Goal: Transaction & Acquisition: Book appointment/travel/reservation

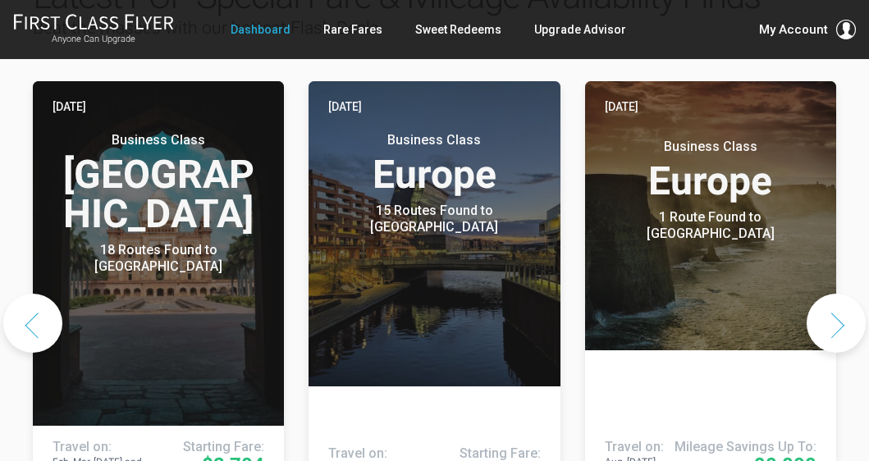
scroll to position [949, 0]
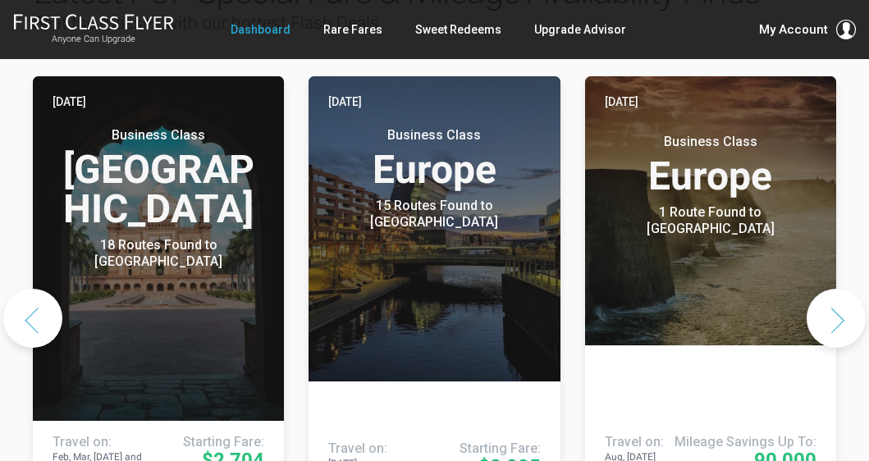
click at [838, 289] on button "Next slide" at bounding box center [836, 318] width 59 height 59
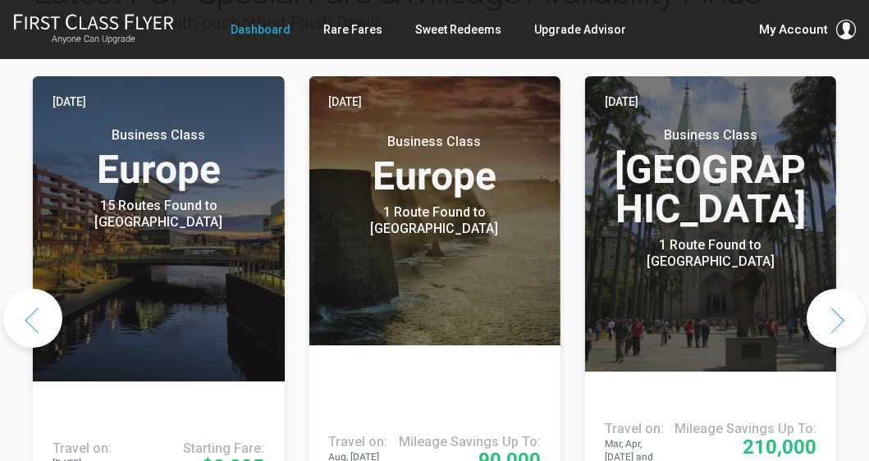
click at [838, 289] on button "Next slide" at bounding box center [836, 318] width 59 height 59
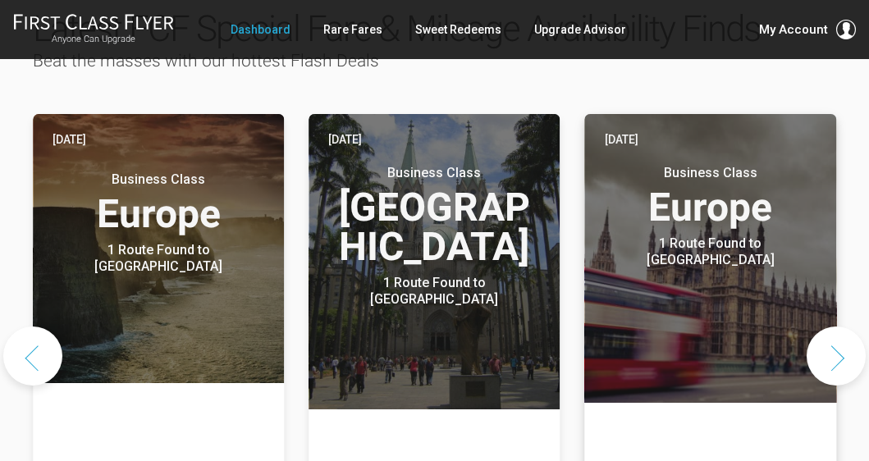
scroll to position [912, 0]
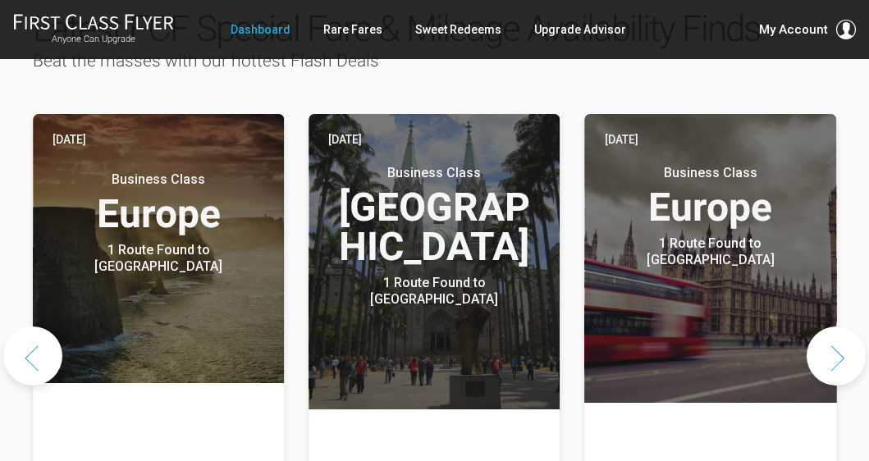
click at [840, 327] on button "Next slide" at bounding box center [836, 356] width 59 height 59
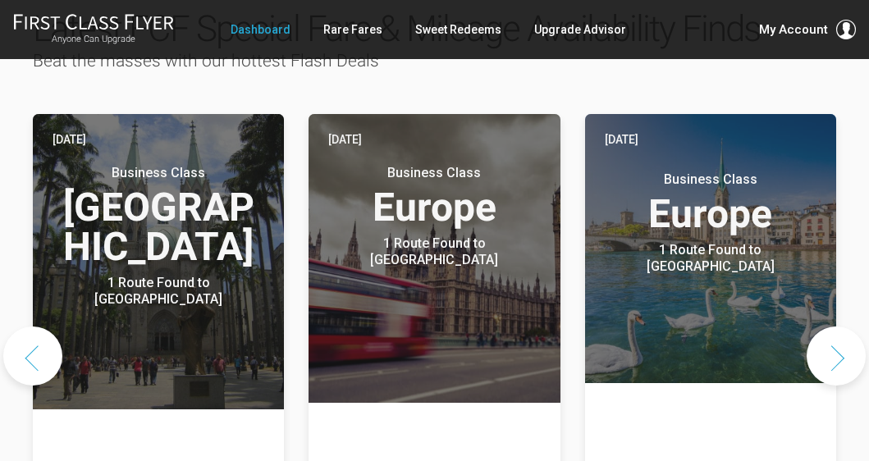
click at [840, 327] on button "Next slide" at bounding box center [836, 356] width 59 height 59
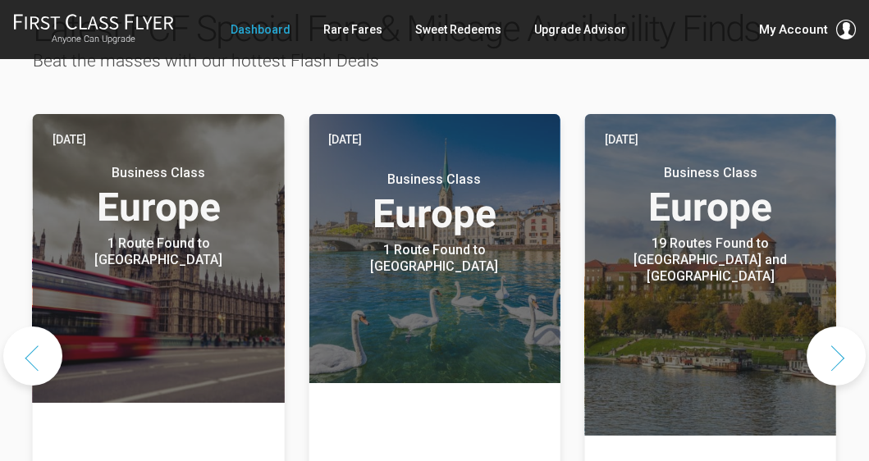
click at [841, 327] on button "Next slide" at bounding box center [836, 356] width 59 height 59
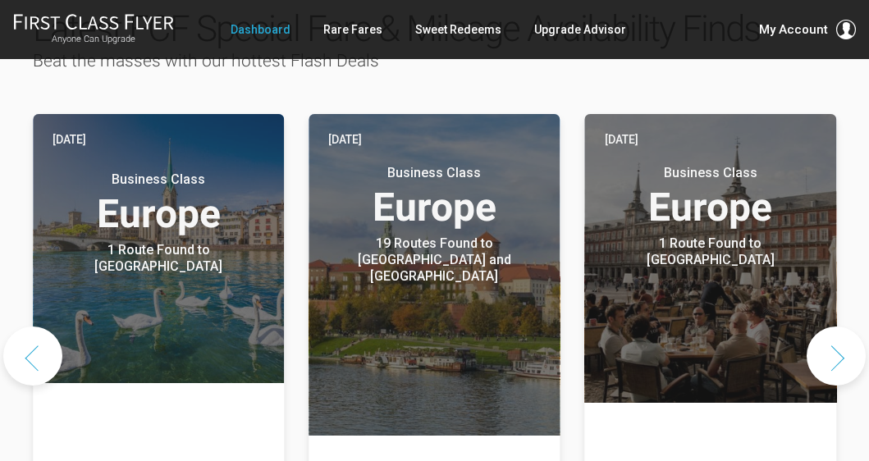
click at [844, 327] on button "Next slide" at bounding box center [836, 356] width 59 height 59
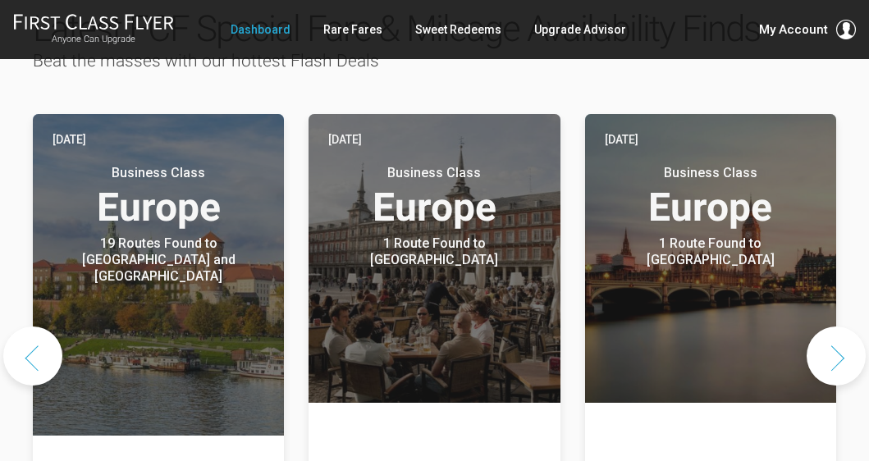
click at [820, 327] on button "Next slide" at bounding box center [836, 356] width 59 height 59
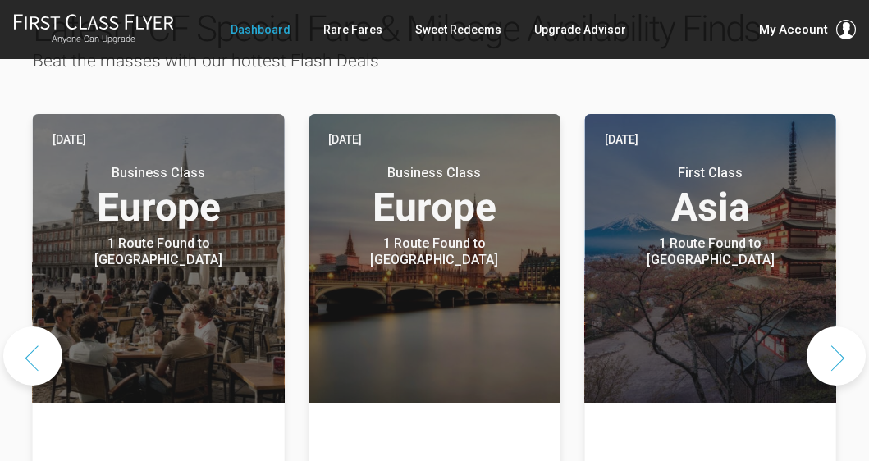
click at [825, 327] on button "Next slide" at bounding box center [836, 356] width 59 height 59
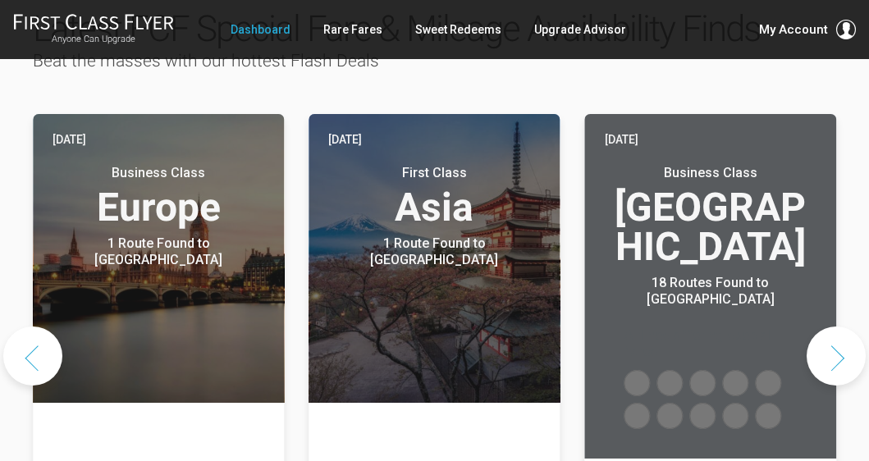
click at [826, 327] on button "Next slide" at bounding box center [836, 356] width 59 height 59
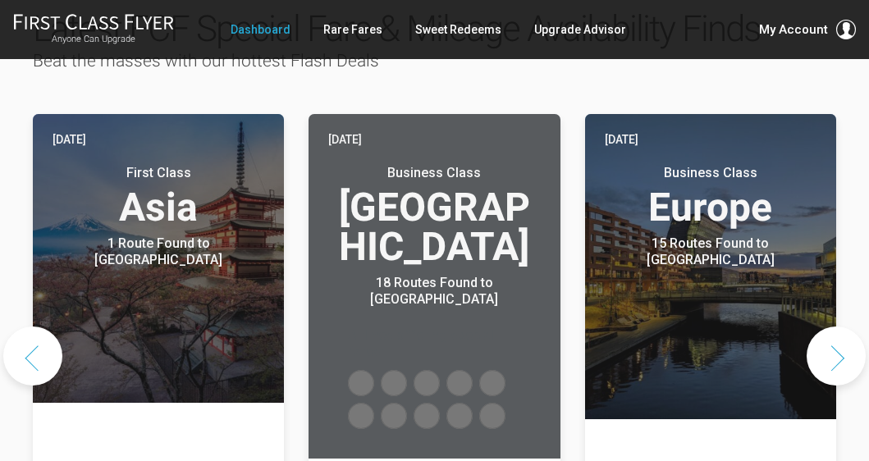
click at [827, 327] on button "Next slide" at bounding box center [836, 356] width 59 height 59
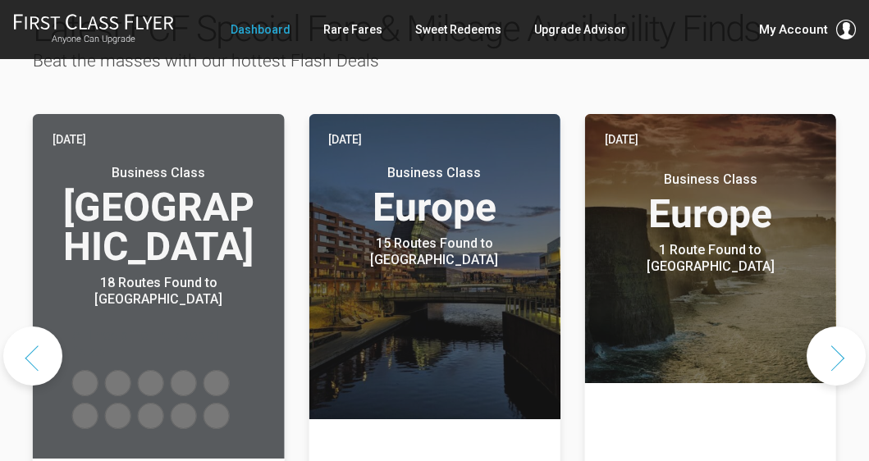
click at [834, 327] on button "Next slide" at bounding box center [836, 356] width 59 height 59
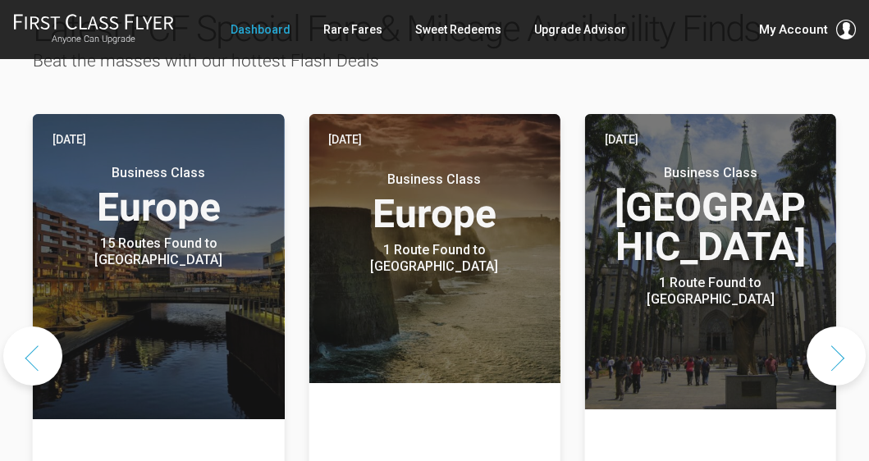
click at [834, 327] on button "Next slide" at bounding box center [836, 356] width 59 height 59
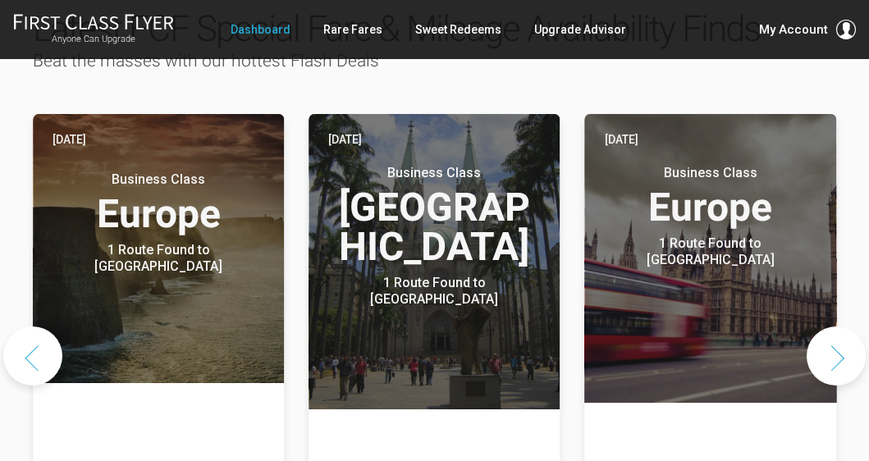
click at [839, 327] on button "Next slide" at bounding box center [836, 356] width 59 height 59
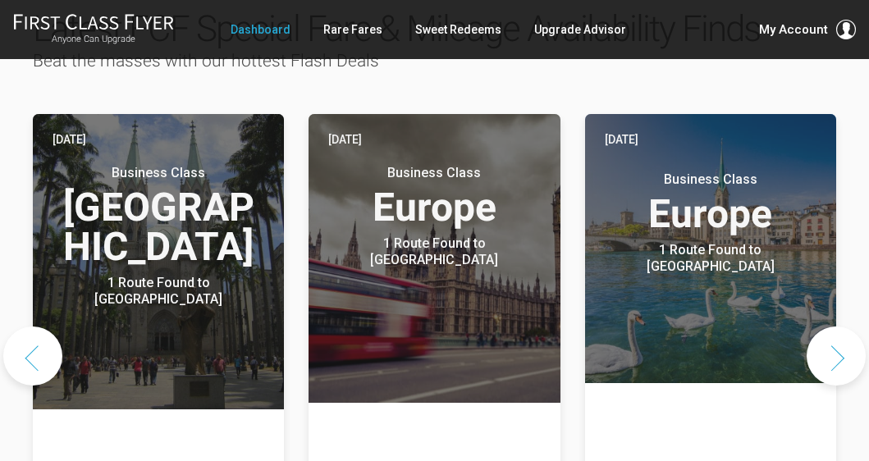
click at [839, 327] on button "Next slide" at bounding box center [836, 356] width 59 height 59
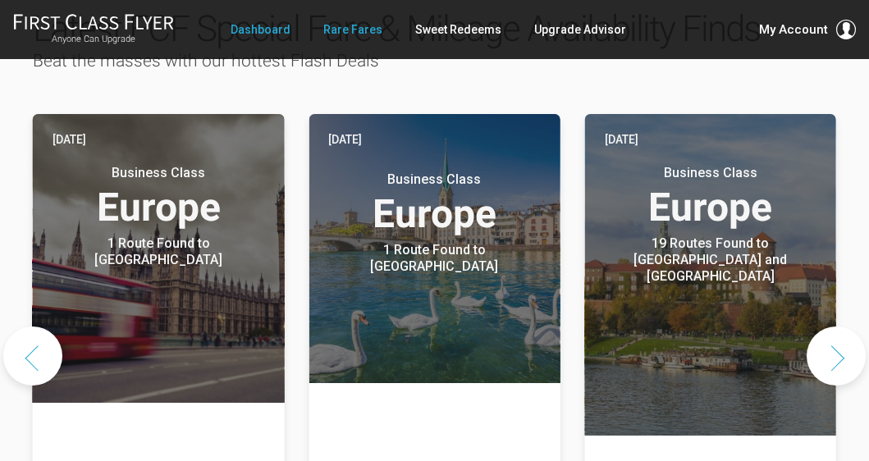
click at [354, 33] on link "Rare Fares" at bounding box center [352, 30] width 59 height 30
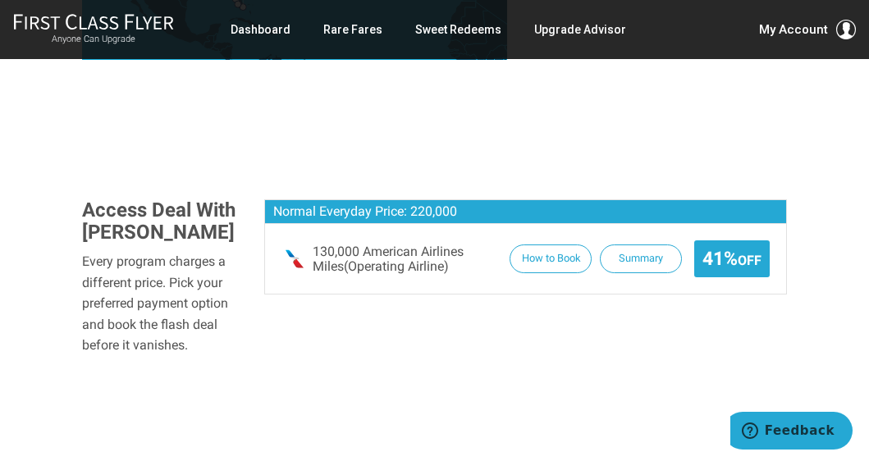
scroll to position [951, 0]
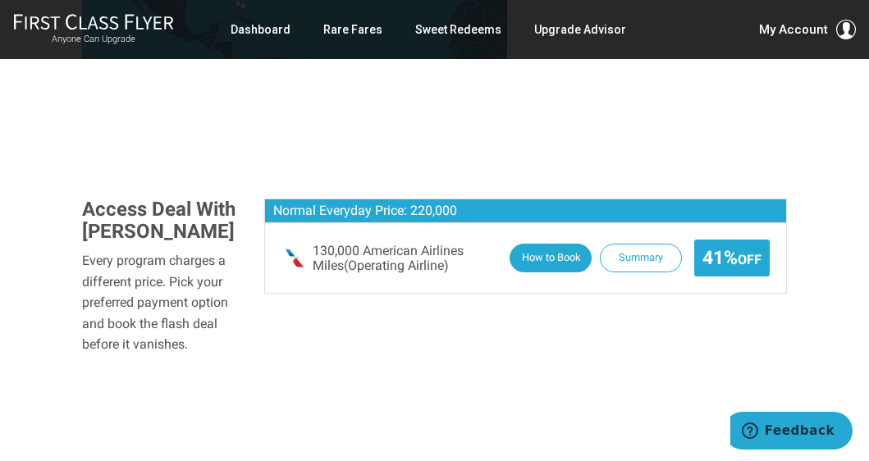
click at [546, 244] on button "How to Book" at bounding box center [550, 258] width 82 height 29
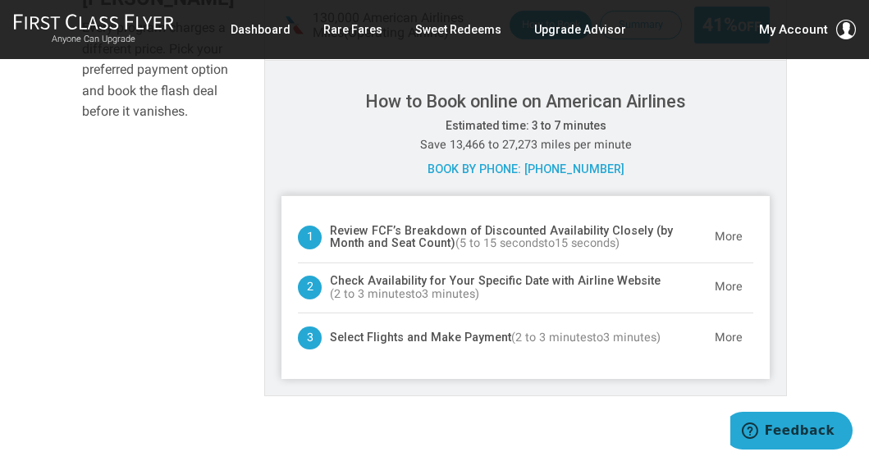
scroll to position [1186, 0]
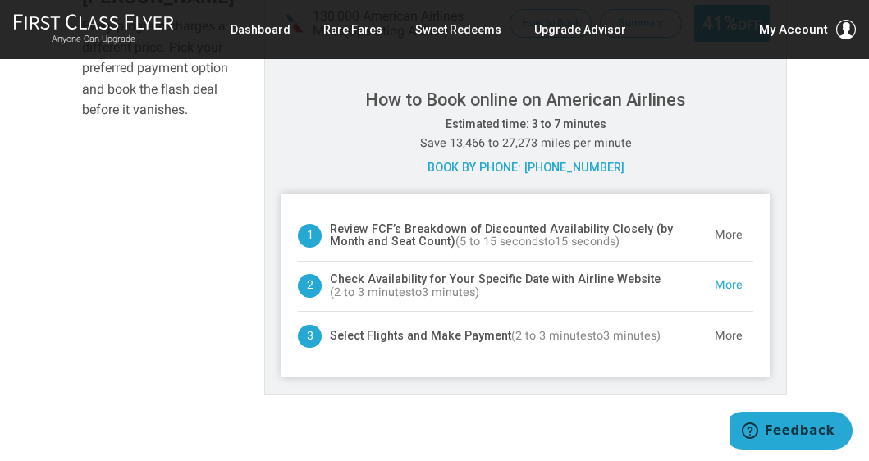
click at [724, 270] on button "More" at bounding box center [728, 286] width 49 height 33
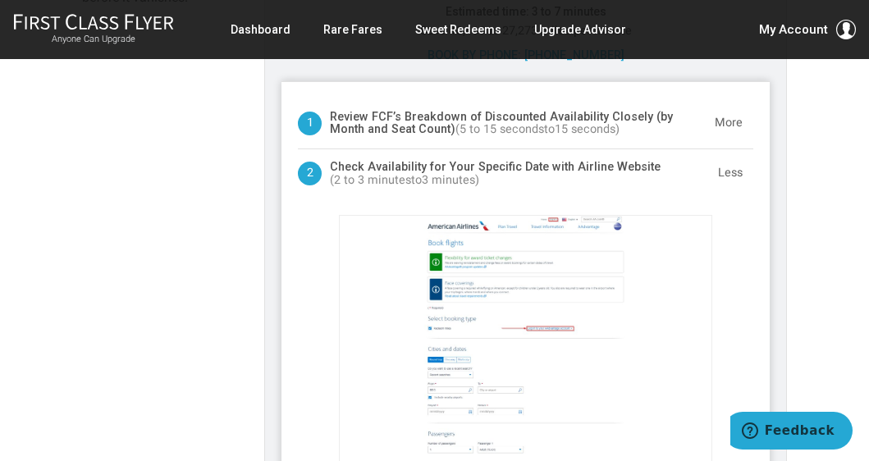
scroll to position [1158, 0]
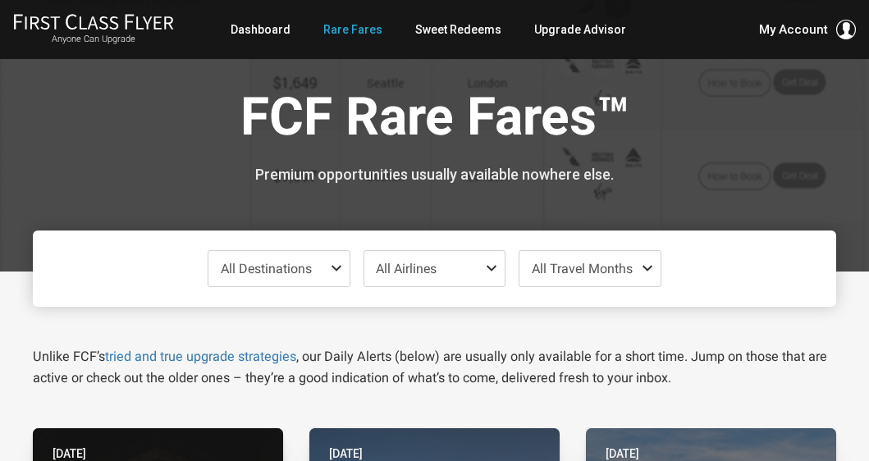
click at [336, 268] on span at bounding box center [340, 268] width 20 height 13
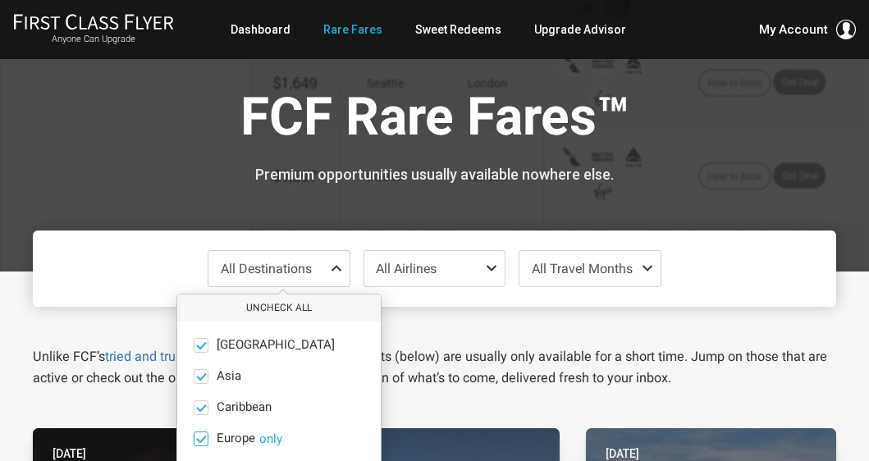
click at [276, 436] on button "only" at bounding box center [270, 439] width 23 height 15
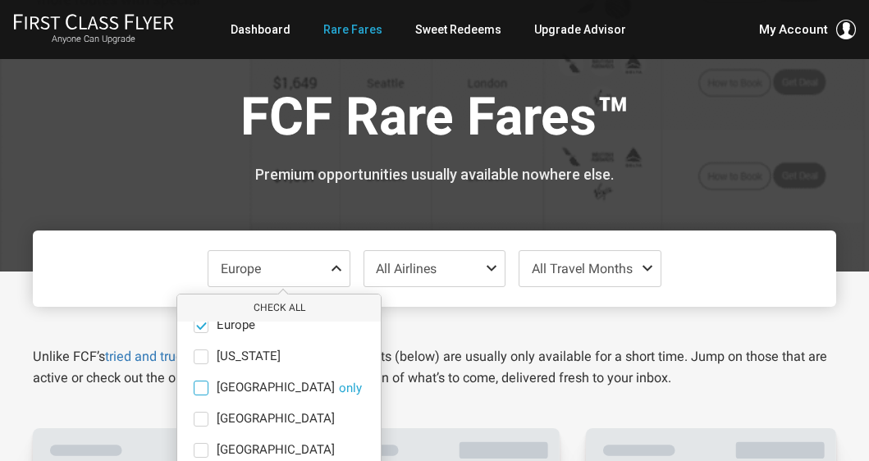
scroll to position [113, 0]
click at [716, 200] on div at bounding box center [434, 136] width 869 height 272
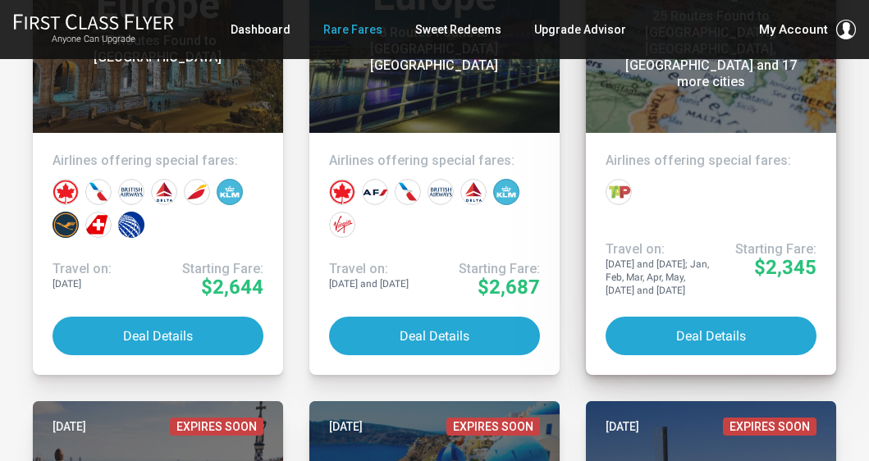
scroll to position [2179, 0]
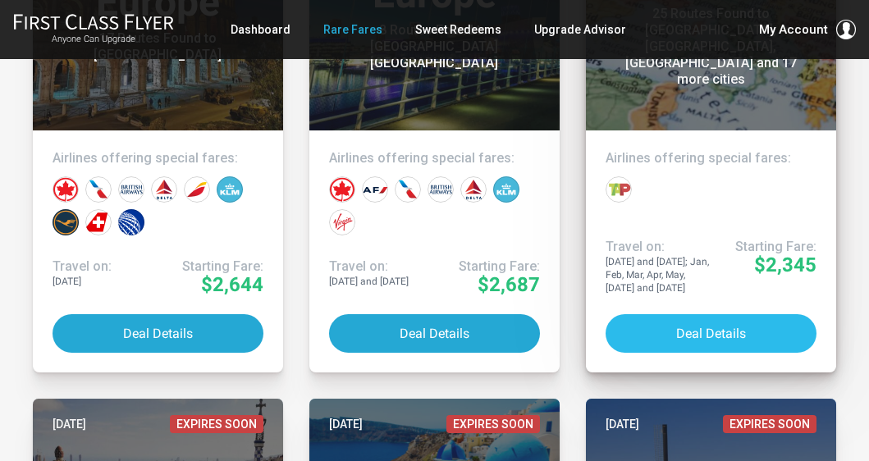
click at [709, 322] on button "Deal Details" at bounding box center [710, 333] width 211 height 39
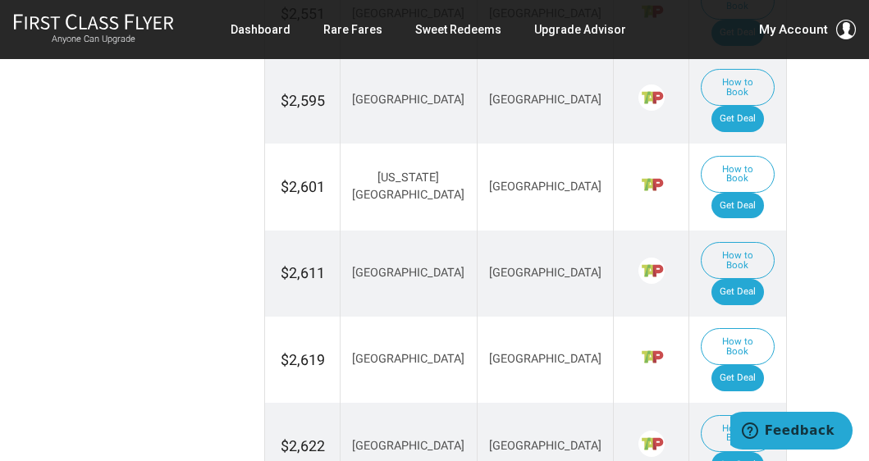
scroll to position [1262, 0]
